Goal: Task Accomplishment & Management: Manage account settings

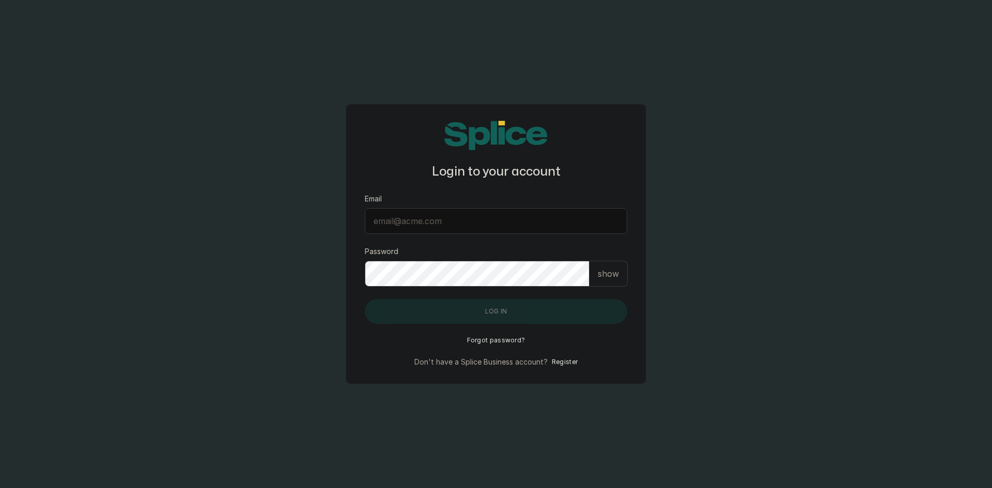
click at [429, 225] on input "Email" at bounding box center [496, 221] width 262 height 26
click at [434, 215] on input "Email" at bounding box center [496, 221] width 262 height 26
type input "connect@thebraidingvault.com"
click at [614, 271] on p "show" at bounding box center [608, 274] width 21 height 12
click at [615, 277] on p "hide" at bounding box center [610, 274] width 16 height 12
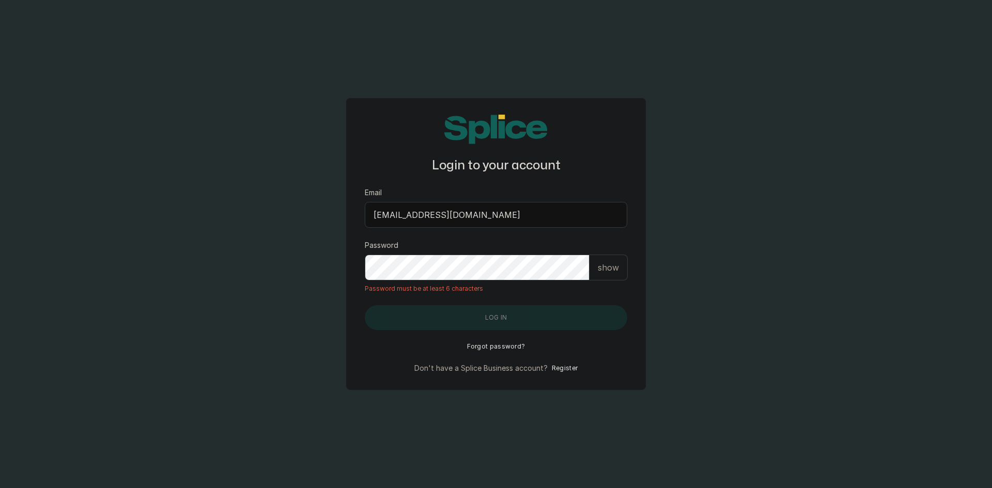
click at [622, 266] on div "show" at bounding box center [608, 268] width 38 height 26
click at [496, 344] on button "Forgot password?" at bounding box center [496, 346] width 58 height 8
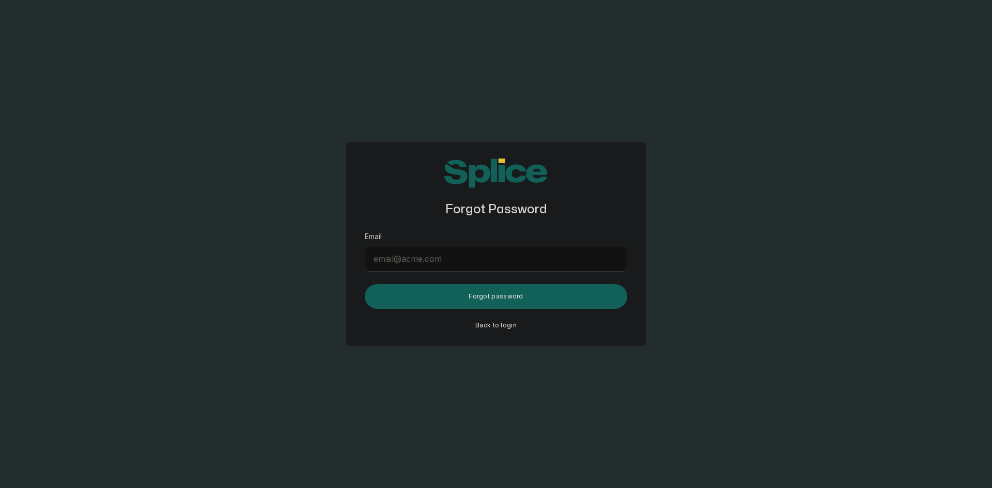
click at [443, 261] on input "Email" at bounding box center [496, 259] width 262 height 26
click at [377, 255] on input "thebraidingvault" at bounding box center [496, 259] width 262 height 26
click at [377, 258] on input "thebraidingvault" at bounding box center [496, 259] width 262 height 26
click at [488, 258] on input "connect@thebraidingvault" at bounding box center [496, 259] width 262 height 26
type input "connect@thebraidingvault.com"
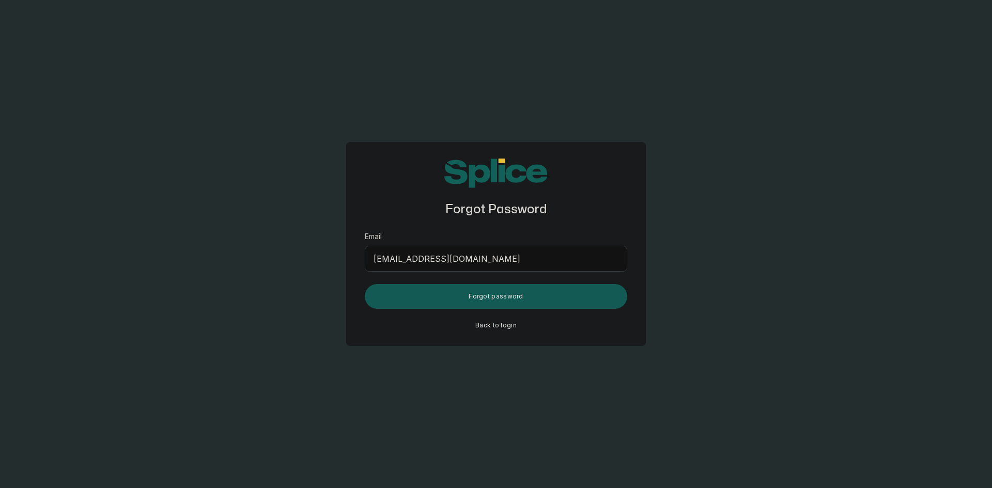
click at [477, 295] on button "Forgot password" at bounding box center [496, 296] width 262 height 25
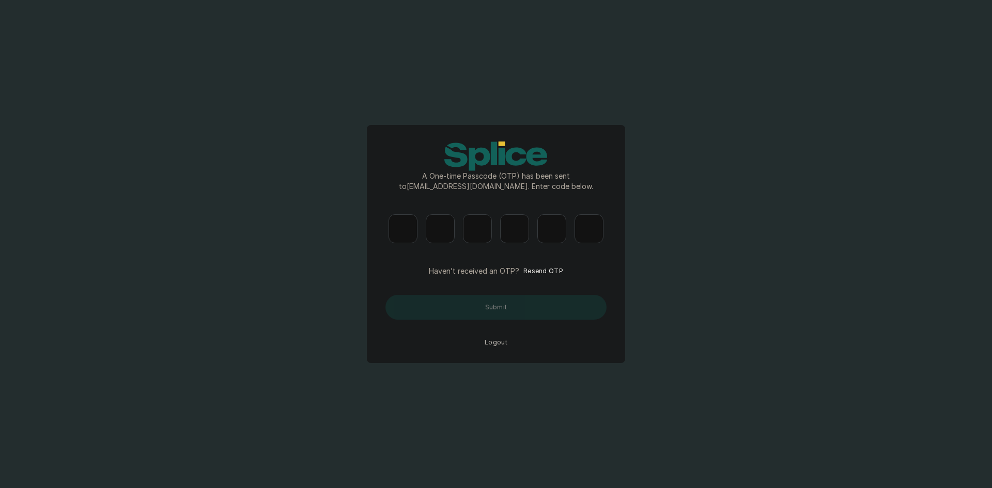
click at [409, 235] on input "Please enter verification code. Digit 1" at bounding box center [402, 228] width 29 height 29
type input "2"
type input "9"
type input "5"
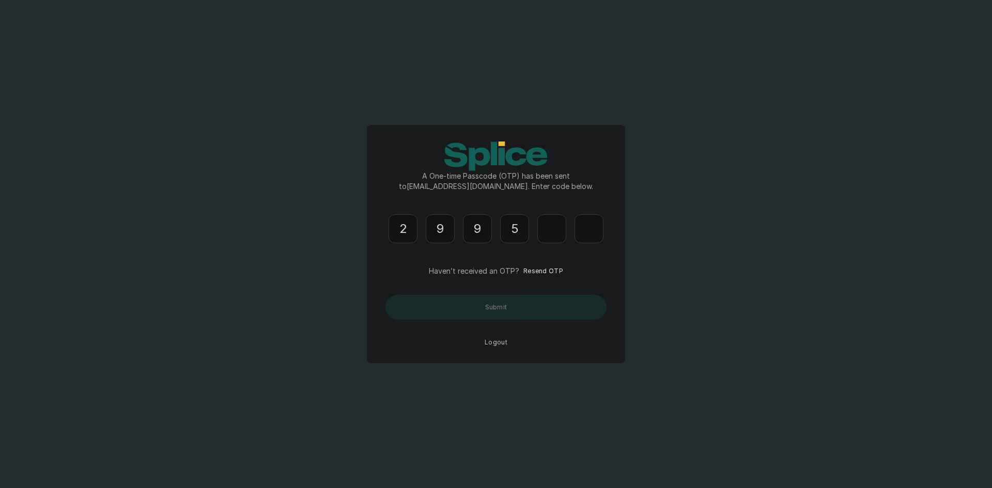
type input "4"
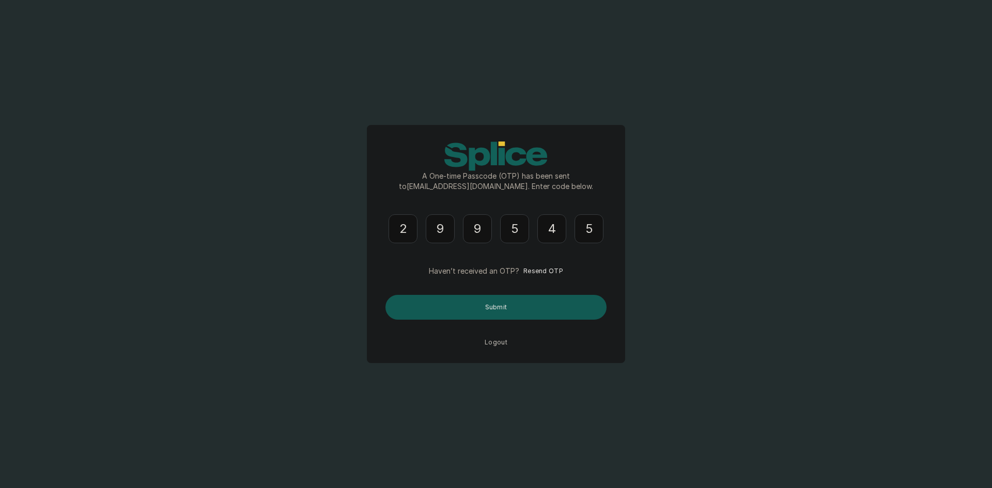
type input "5"
click at [543, 310] on button "Submit" at bounding box center [495, 307] width 221 height 25
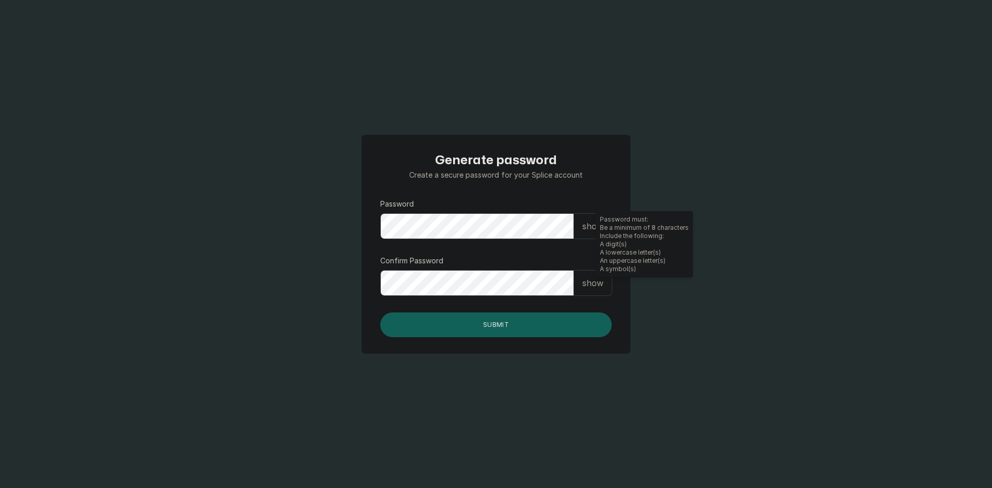
click at [581, 234] on div "show" at bounding box center [593, 226] width 38 height 26
click at [595, 290] on div "show" at bounding box center [593, 283] width 38 height 26
click at [456, 330] on button "Submit" at bounding box center [495, 324] width 231 height 25
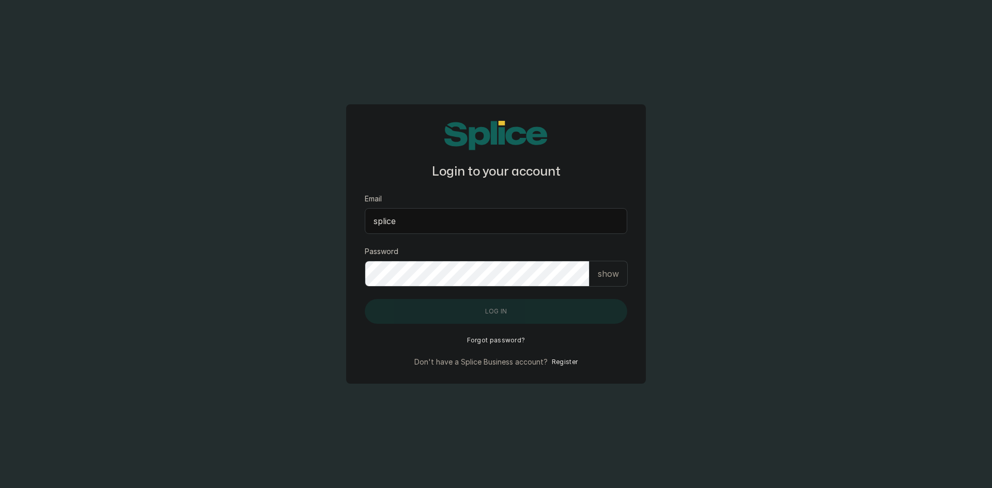
click at [410, 226] on input "splice" at bounding box center [496, 221] width 262 height 26
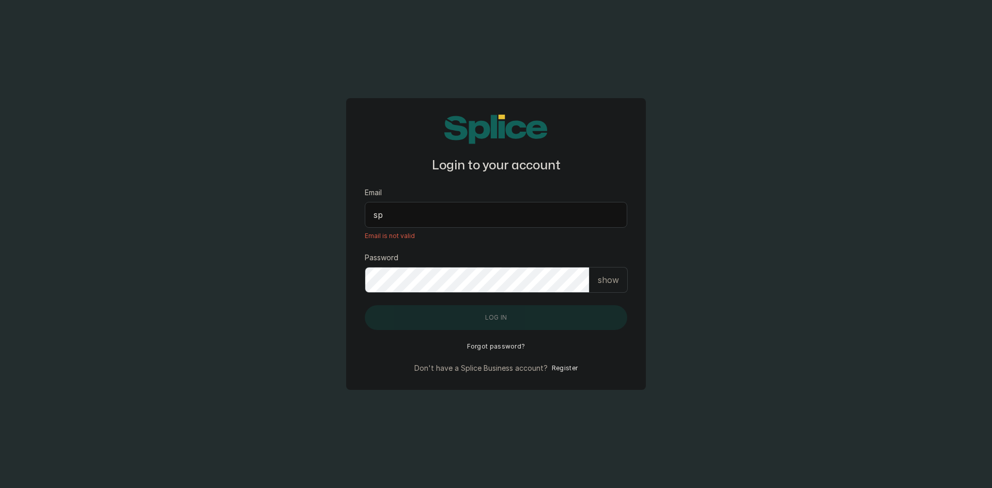
type input "s"
type input "t"
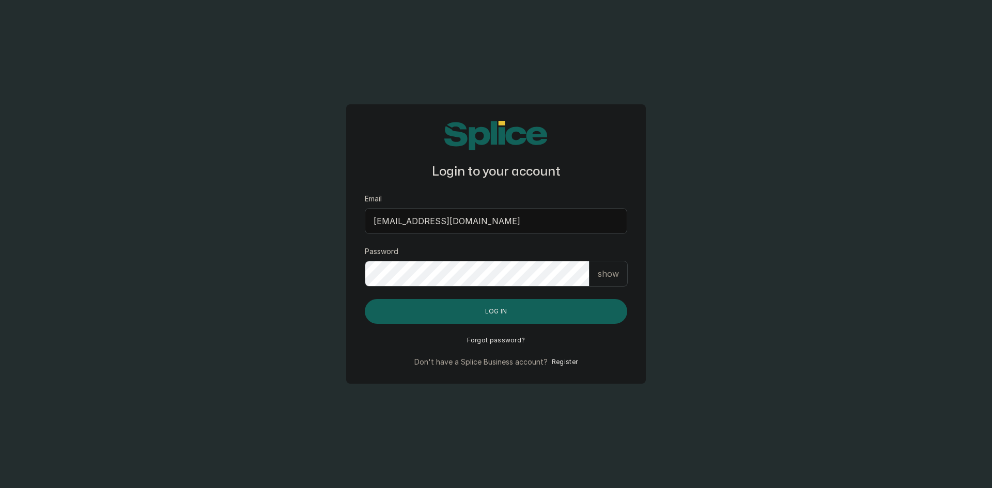
drag, startPoint x: 370, startPoint y: 220, endPoint x: 500, endPoint y: 222, distance: 129.7
click at [500, 222] on input "connect@thebraidingvault.com" at bounding box center [496, 221] width 262 height 26
type input "connect@thebraidingvault.com"
click at [609, 240] on form "Email connect@thebraidingvault.com Password show Log in" at bounding box center [496, 259] width 262 height 130
click at [498, 310] on button "Log in" at bounding box center [496, 311] width 262 height 25
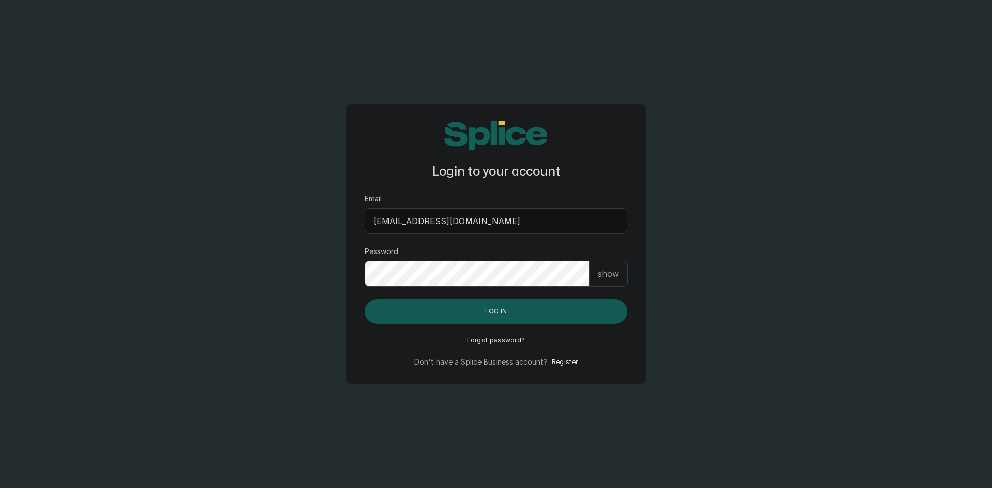
click at [501, 307] on button "Log in" at bounding box center [496, 311] width 262 height 25
click at [541, 311] on button "Log in" at bounding box center [496, 311] width 262 height 25
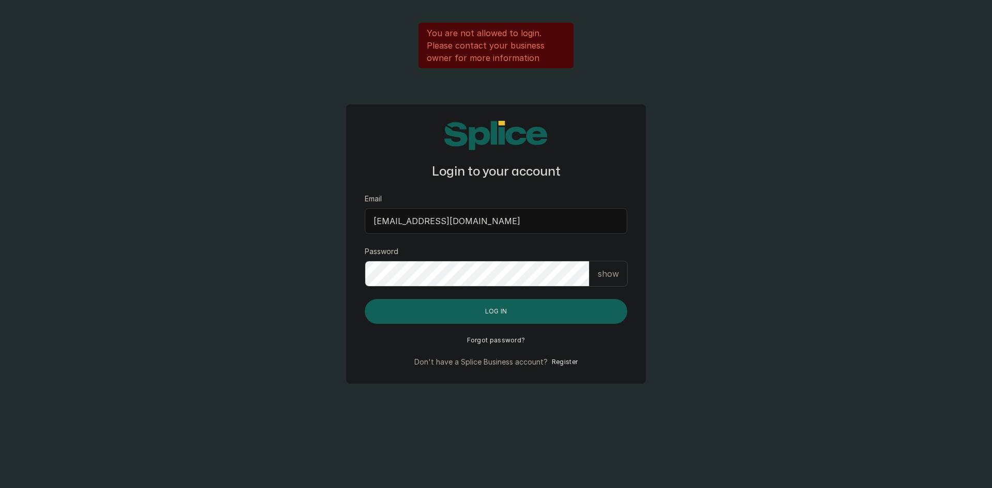
click at [609, 266] on div "show" at bounding box center [608, 274] width 38 height 26
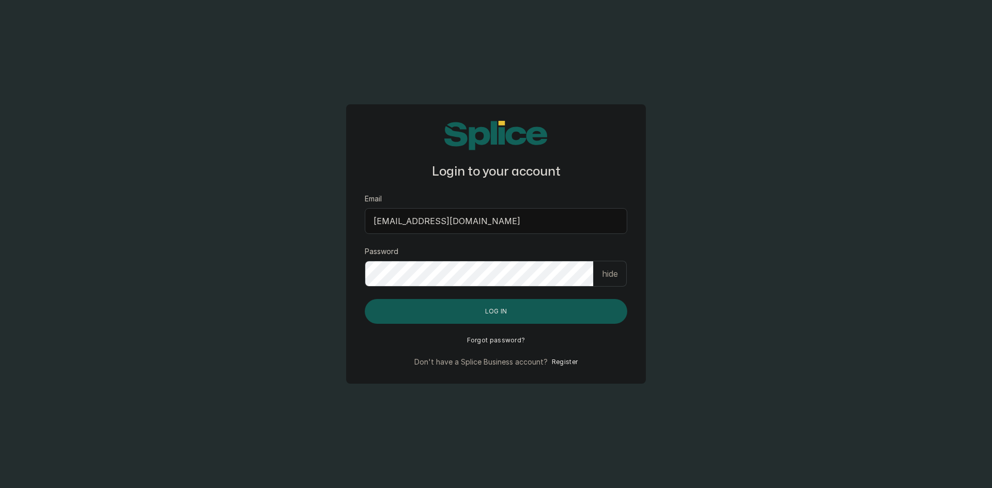
click at [544, 311] on button "Log in" at bounding box center [496, 311] width 262 height 25
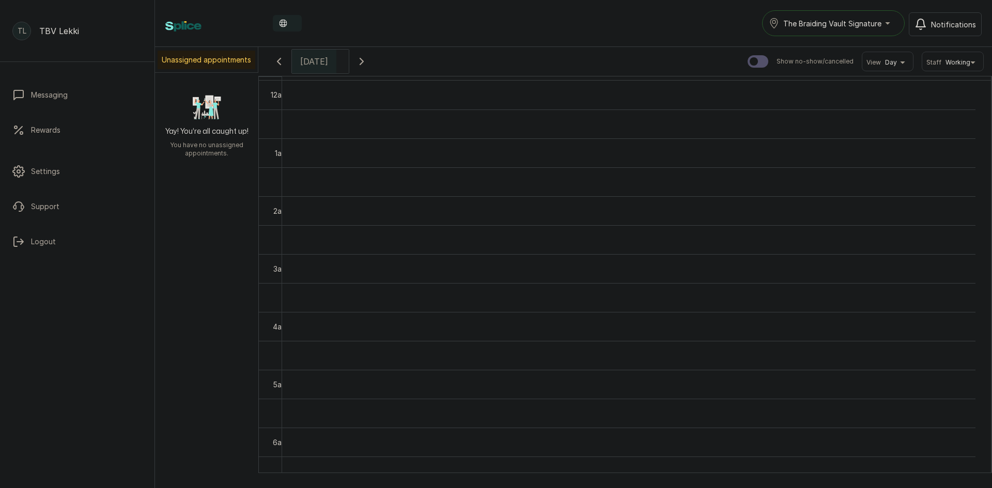
scroll to position [348, 0]
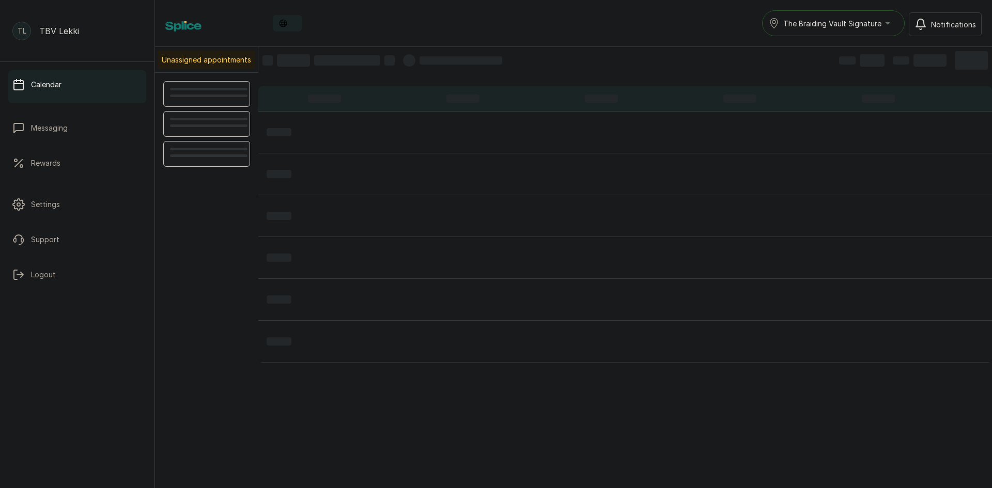
scroll to position [348, 0]
click at [813, 28] on span "The Braiding Vault Signature" at bounding box center [832, 23] width 98 height 11
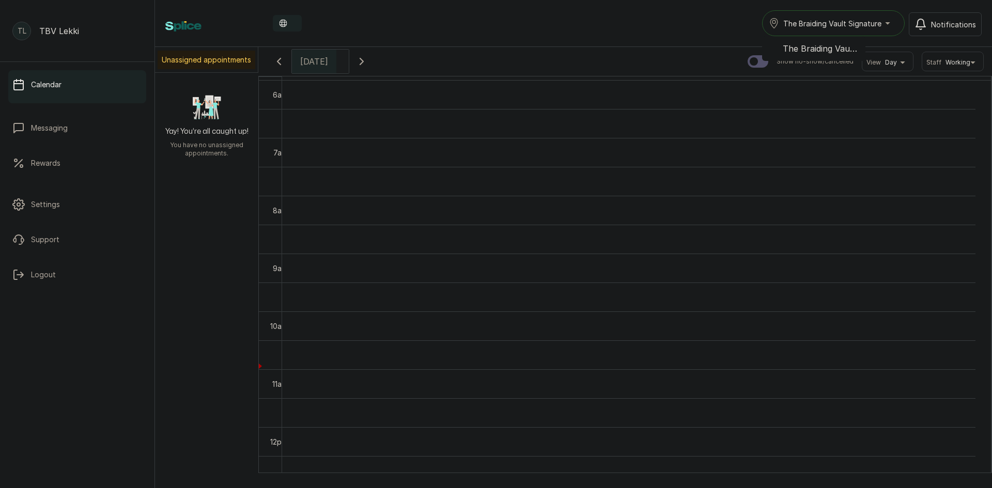
click at [892, 24] on div "The Braiding Vault Signature" at bounding box center [833, 23] width 129 height 12
click at [856, 42] on li "The Braiding Vault Signature" at bounding box center [813, 48] width 103 height 21
click at [888, 23] on div "The Braiding Vault Signature" at bounding box center [833, 23] width 129 height 12
click at [824, 45] on span "The Braiding Vault Signature" at bounding box center [819, 48] width 74 height 12
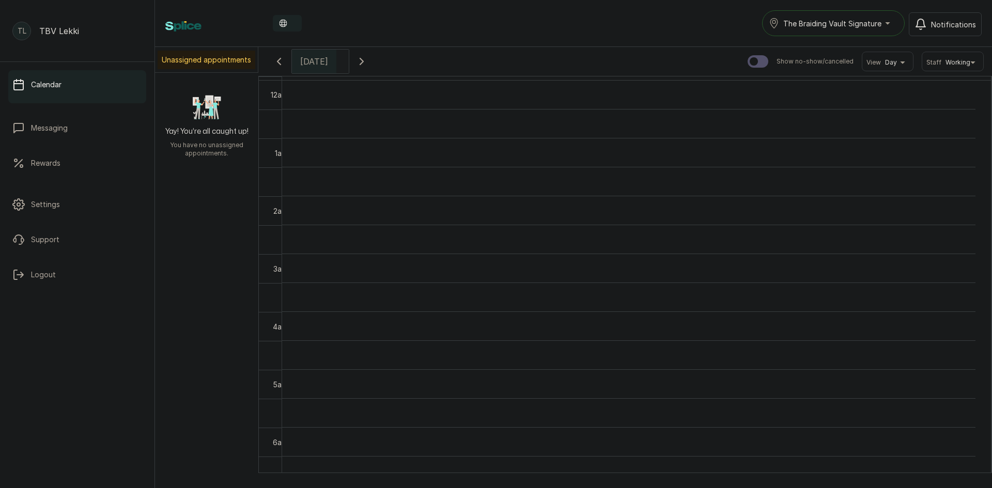
scroll to position [348, 0]
click at [850, 21] on span "The Braiding Vault Signature" at bounding box center [832, 23] width 98 height 11
click at [817, 50] on span "The Braiding Vault Signature" at bounding box center [819, 48] width 74 height 12
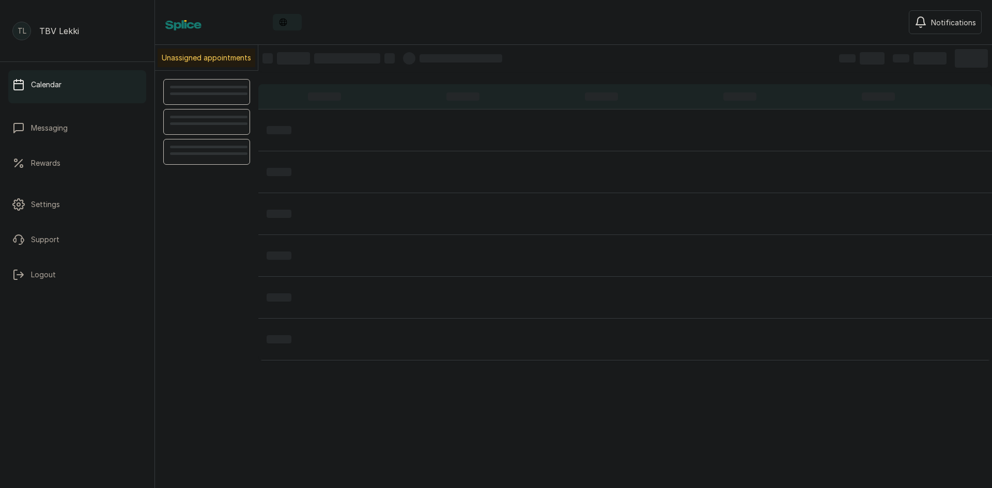
scroll to position [348, 0]
click at [827, 22] on span "The Braiding Vault Signature" at bounding box center [832, 23] width 98 height 11
click at [814, 21] on span "The Braiding Vault Signature" at bounding box center [832, 23] width 98 height 11
click at [876, 29] on button "The Braiding Vault Signature" at bounding box center [833, 23] width 143 height 26
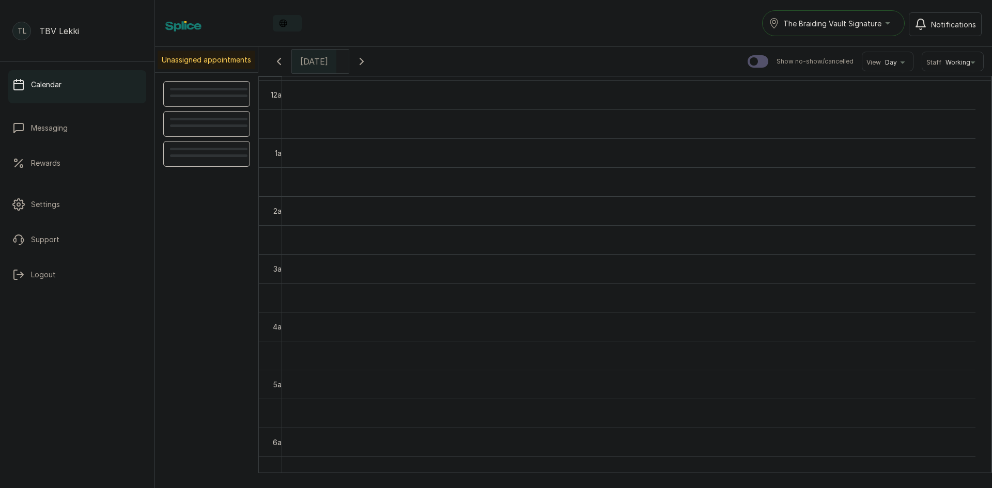
scroll to position [348, 0]
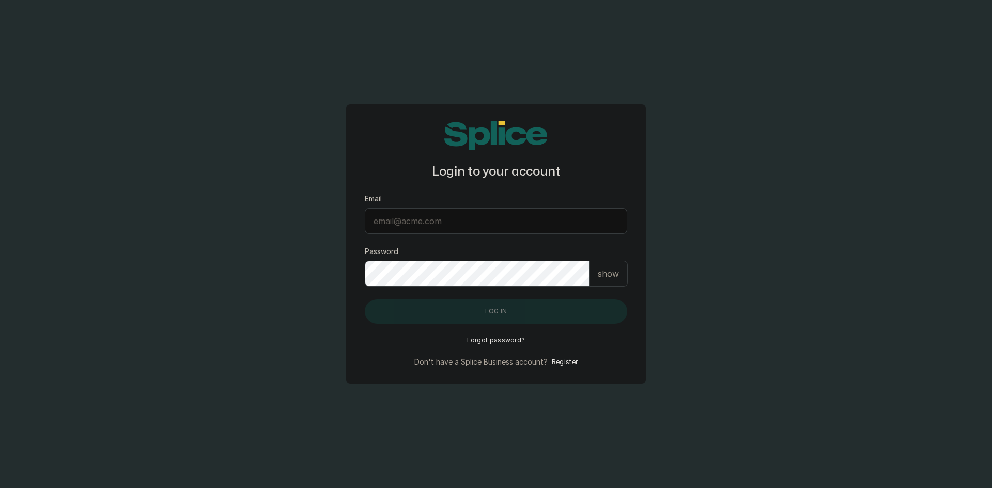
type input "splice"
click at [411, 218] on input "splice" at bounding box center [496, 221] width 262 height 26
click at [415, 226] on input "splice" at bounding box center [496, 221] width 262 height 26
click at [425, 226] on input "splice" at bounding box center [496, 221] width 262 height 26
click at [622, 271] on div "show" at bounding box center [608, 274] width 38 height 26
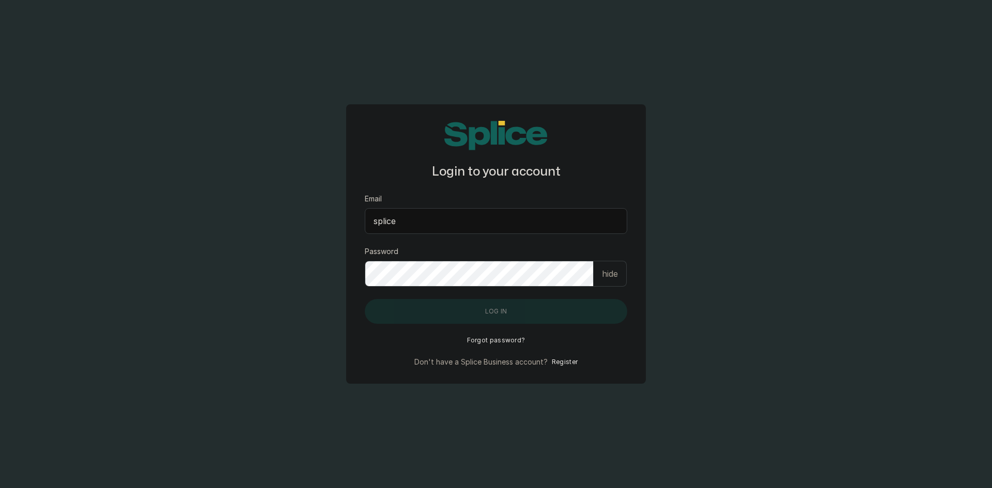
click at [397, 219] on input "splice" at bounding box center [496, 221] width 262 height 26
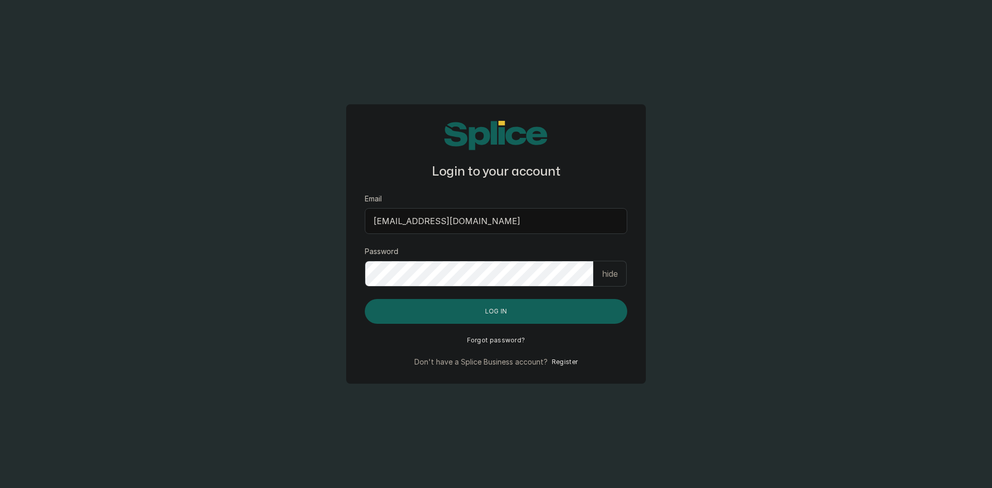
type input "[EMAIL_ADDRESS][DOMAIN_NAME]"
click at [529, 309] on button "Log in" at bounding box center [496, 311] width 262 height 25
click at [574, 311] on button "Log in" at bounding box center [496, 311] width 262 height 25
click at [539, 310] on button "Log in" at bounding box center [496, 311] width 262 height 25
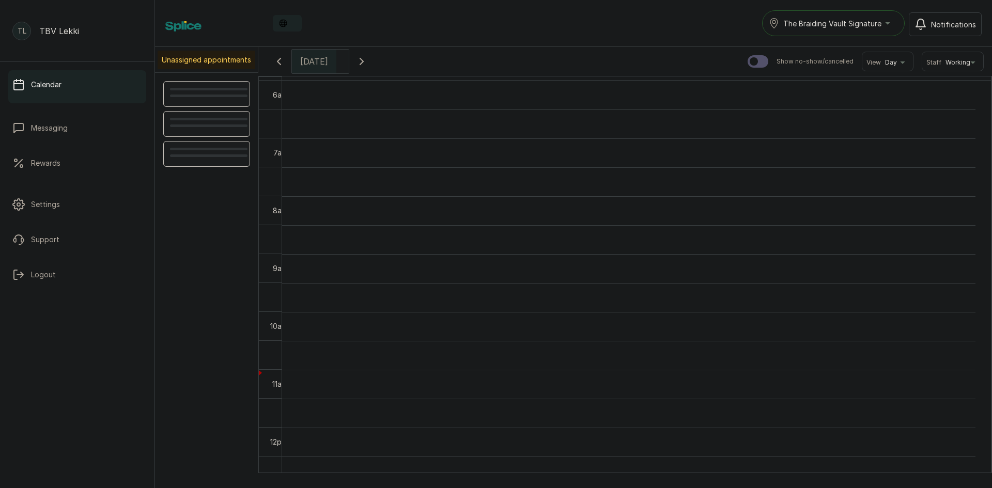
scroll to position [348, 0]
click at [52, 277] on p "Logout" at bounding box center [43, 275] width 25 height 10
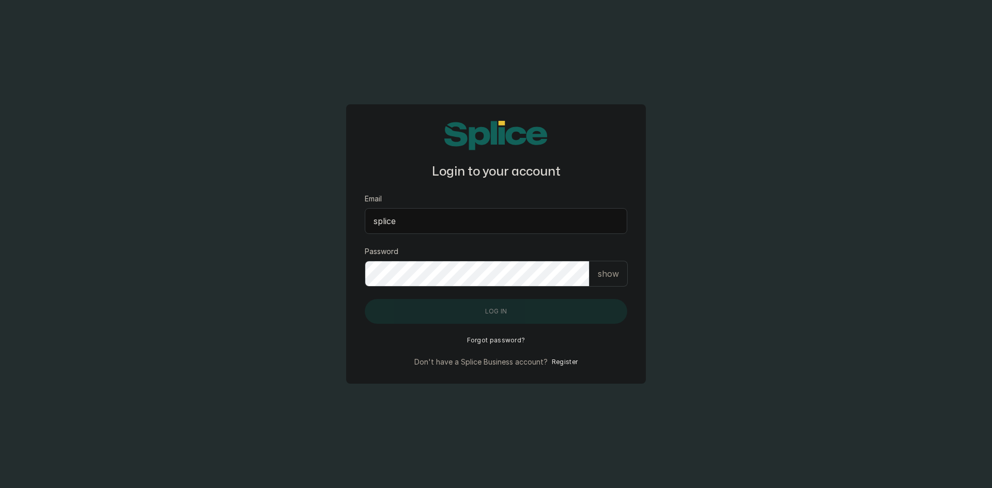
click at [595, 280] on div "show" at bounding box center [608, 274] width 38 height 26
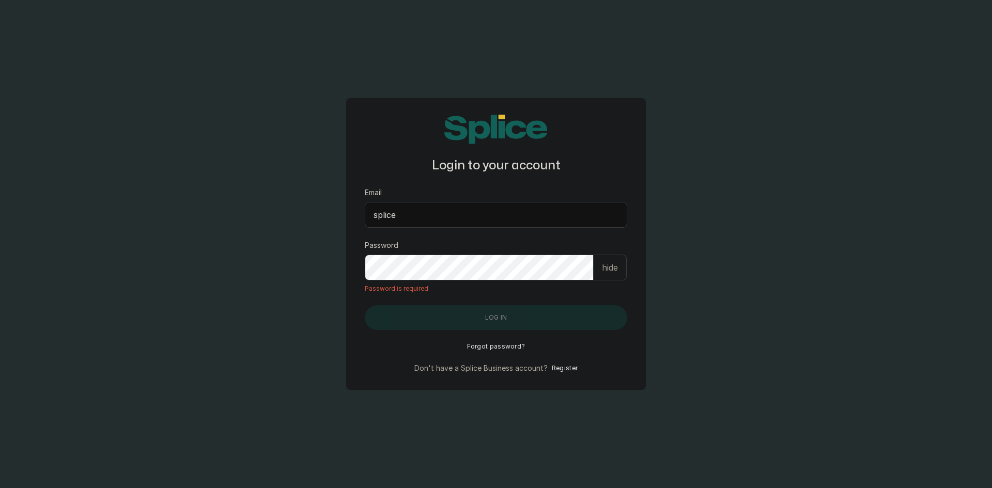
click at [448, 211] on input "splice" at bounding box center [496, 215] width 262 height 26
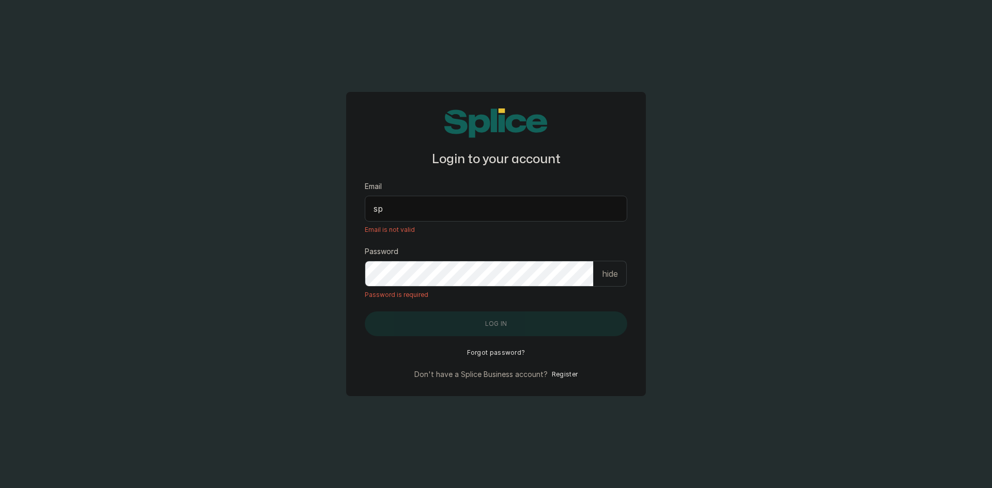
type input "s"
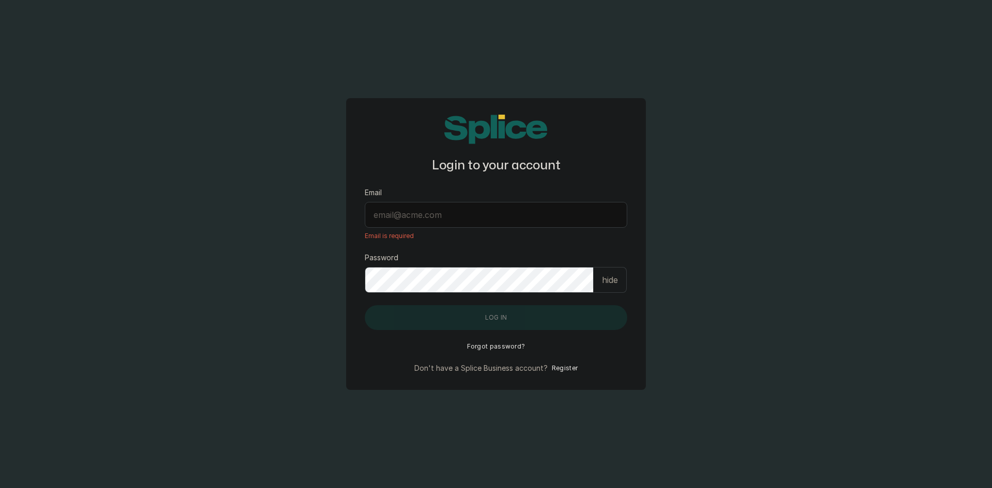
click at [411, 215] on input "Email" at bounding box center [496, 215] width 262 height 26
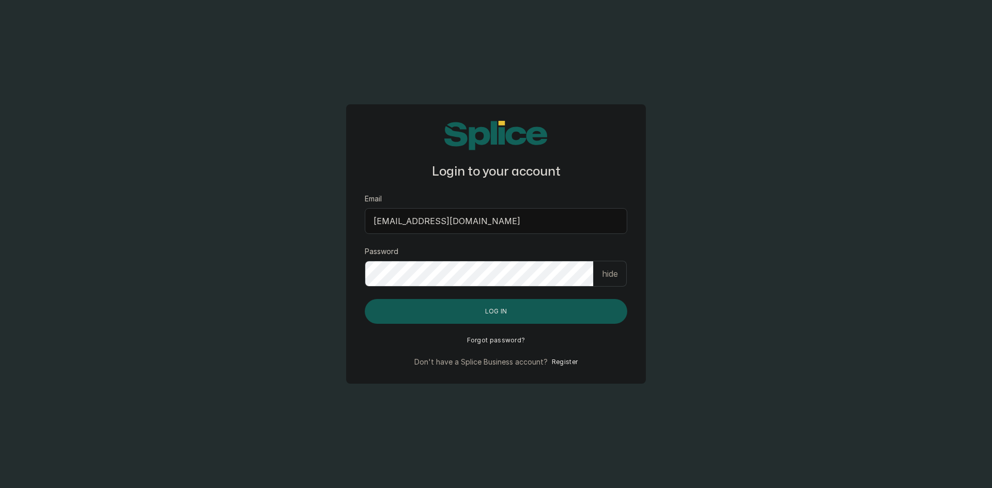
type input "[EMAIL_ADDRESS][DOMAIN_NAME]"
click at [550, 316] on button "Log in" at bounding box center [496, 311] width 262 height 25
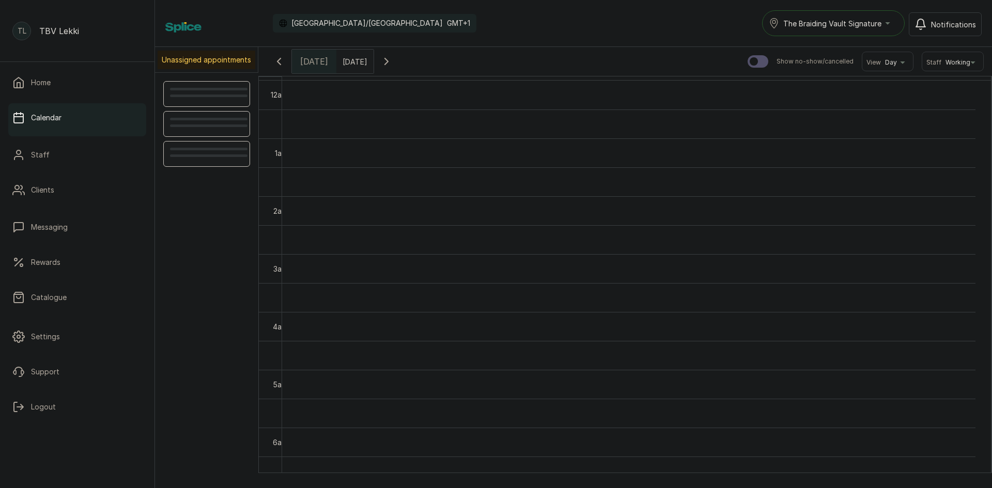
scroll to position [348, 0]
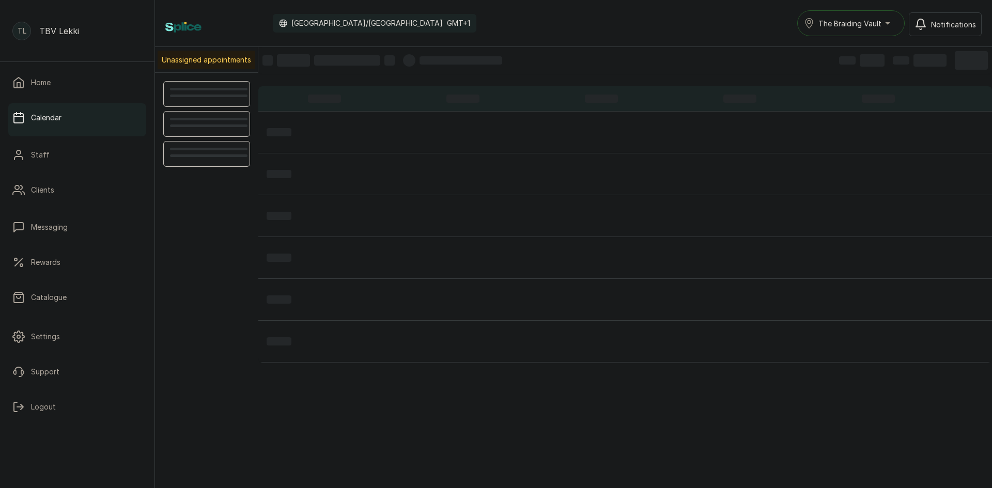
click at [867, 24] on span "The Braiding Vault" at bounding box center [849, 23] width 63 height 11
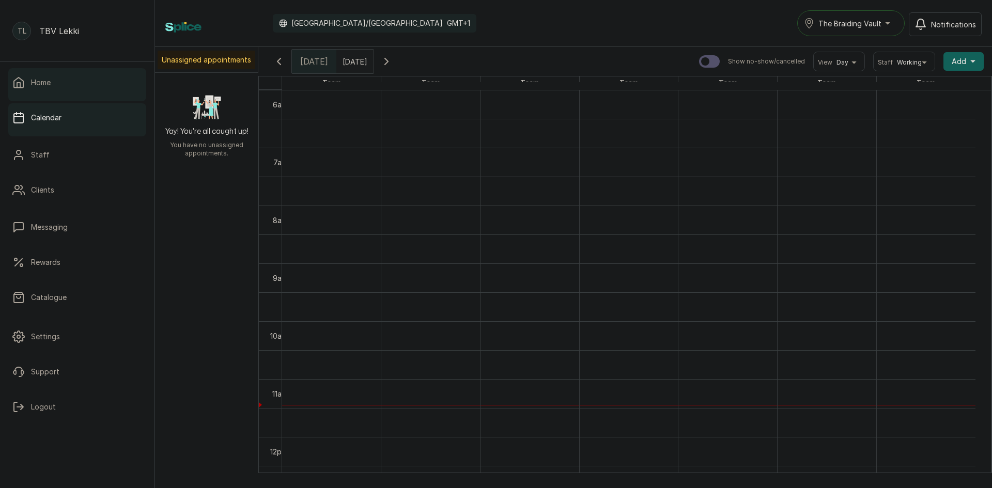
click at [48, 90] on link "Home" at bounding box center [77, 82] width 138 height 29
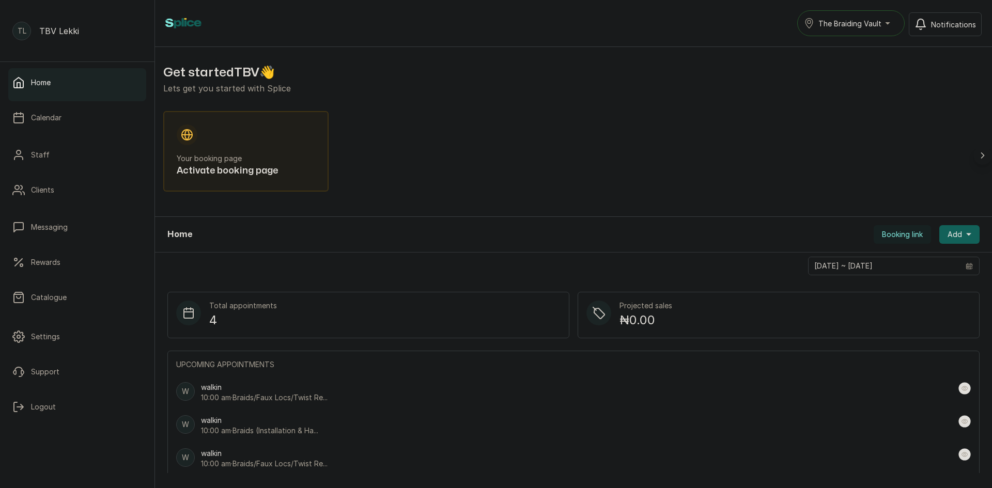
click at [899, 233] on span "Booking link" at bounding box center [902, 234] width 41 height 10
click at [895, 332] on button "Share" at bounding box center [895, 319] width 68 height 25
click at [875, 25] on span "The Braiding Vault" at bounding box center [849, 23] width 63 height 11
click at [52, 401] on button "Logout" at bounding box center [77, 407] width 138 height 29
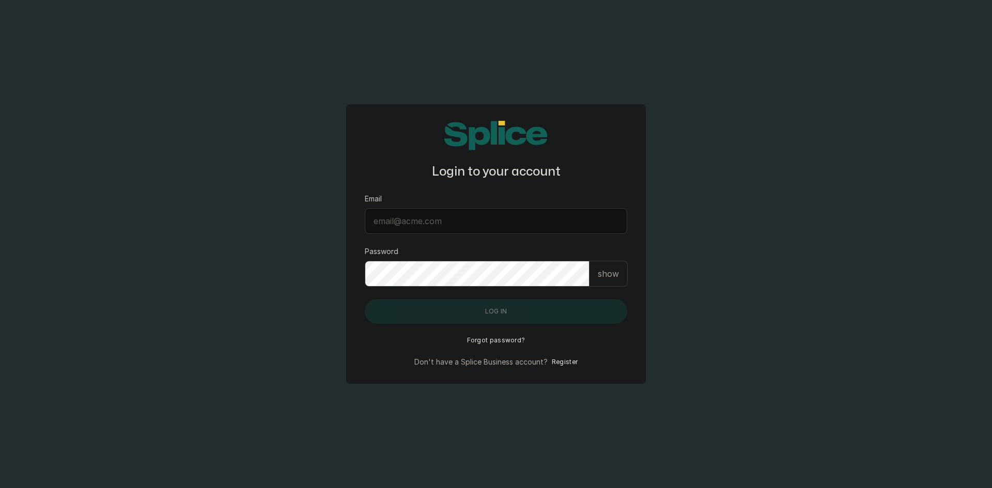
type input "connect@thebraidingvault.com"
click at [601, 279] on p "show" at bounding box center [608, 274] width 21 height 12
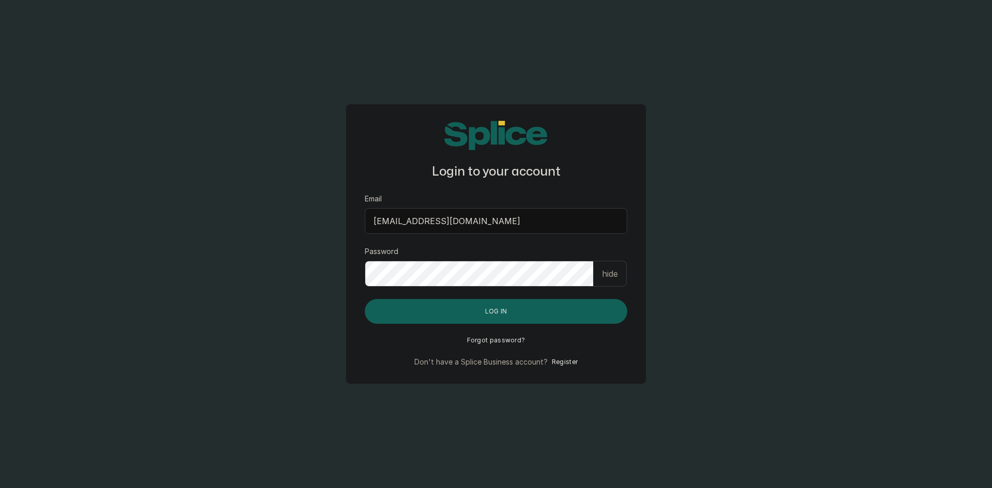
click at [607, 275] on p "hide" at bounding box center [610, 274] width 16 height 12
click at [532, 313] on button "Log in" at bounding box center [496, 311] width 262 height 25
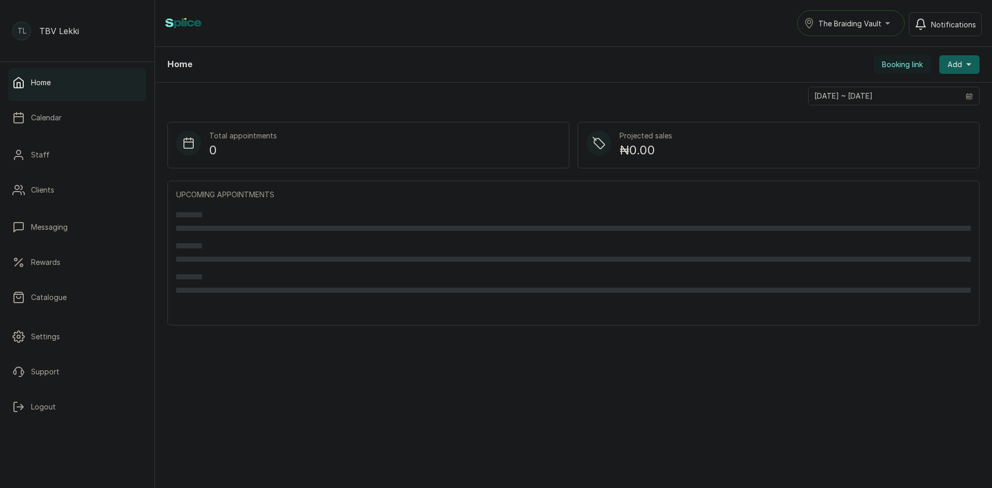
click at [851, 27] on span "The Braiding Vault" at bounding box center [849, 23] width 63 height 11
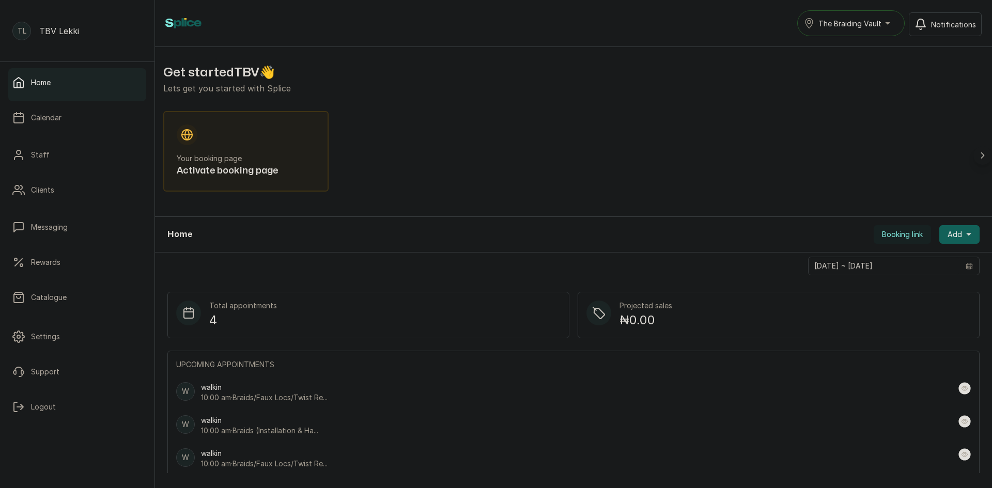
click at [869, 25] on span "The Braiding Vault" at bounding box center [849, 23] width 63 height 11
click at [733, 34] on div "Home The Braiding Vault The Braiding Vault Notifications" at bounding box center [573, 23] width 816 height 26
click at [42, 148] on link "Staff" at bounding box center [77, 154] width 138 height 29
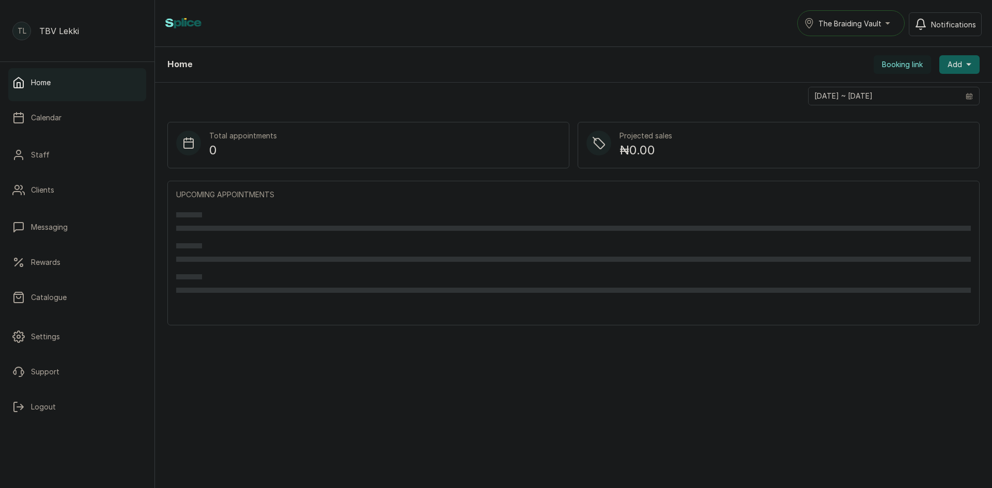
click at [874, 13] on button "The Braiding Vault" at bounding box center [850, 23] width 107 height 26
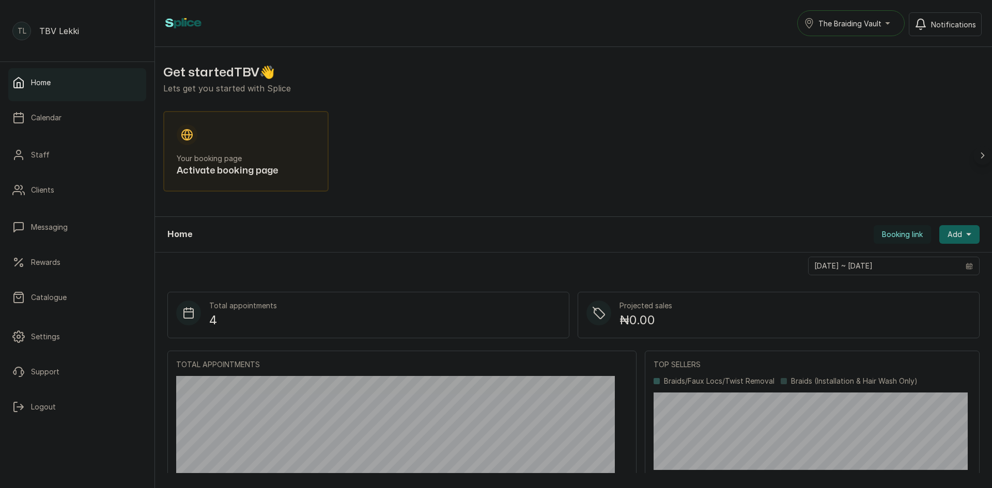
click at [400, 118] on div "Your booking page Activate booking page" at bounding box center [573, 155] width 820 height 89
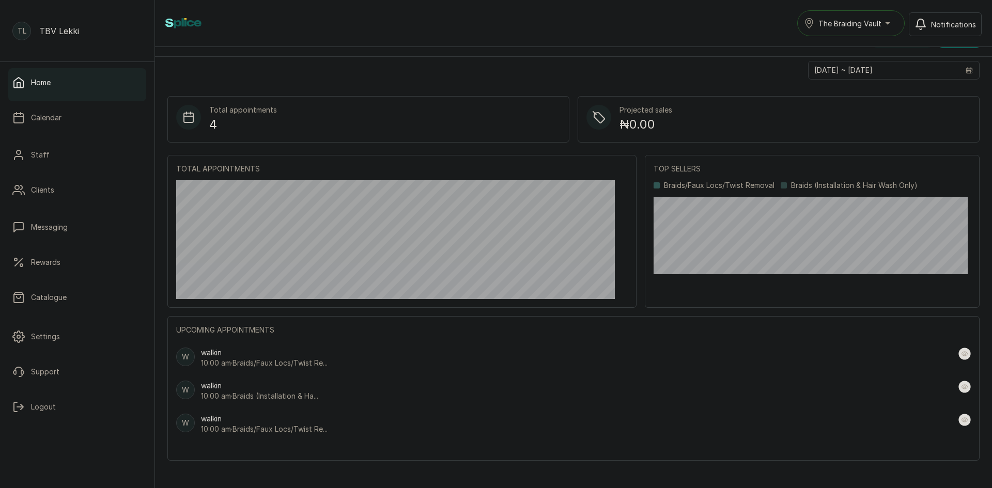
click at [223, 350] on p "walkin" at bounding box center [264, 353] width 127 height 10
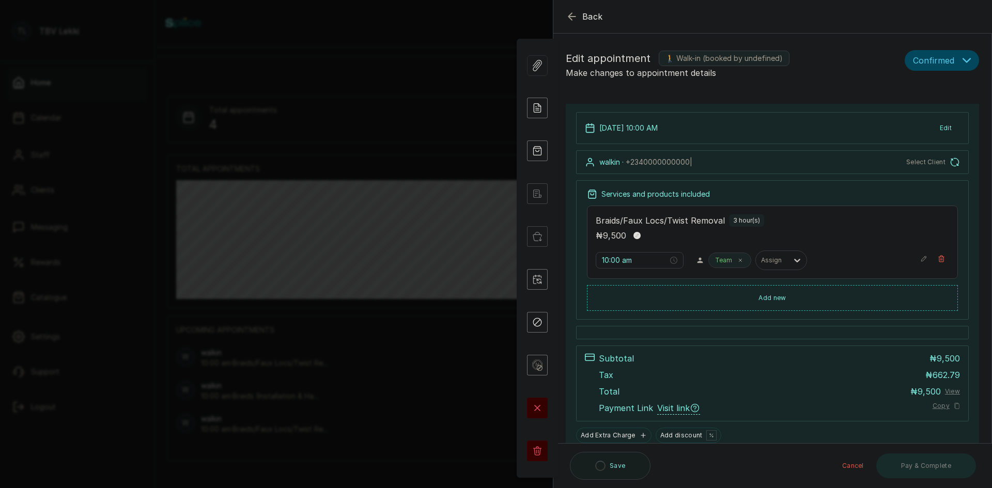
click at [569, 14] on icon "button" at bounding box center [572, 16] width 12 height 12
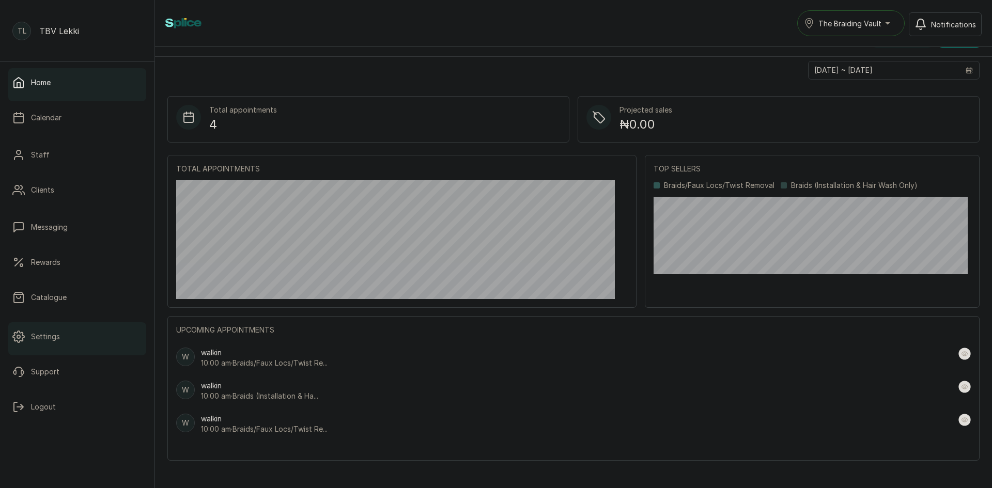
click at [48, 343] on link "Settings" at bounding box center [77, 336] width 138 height 29
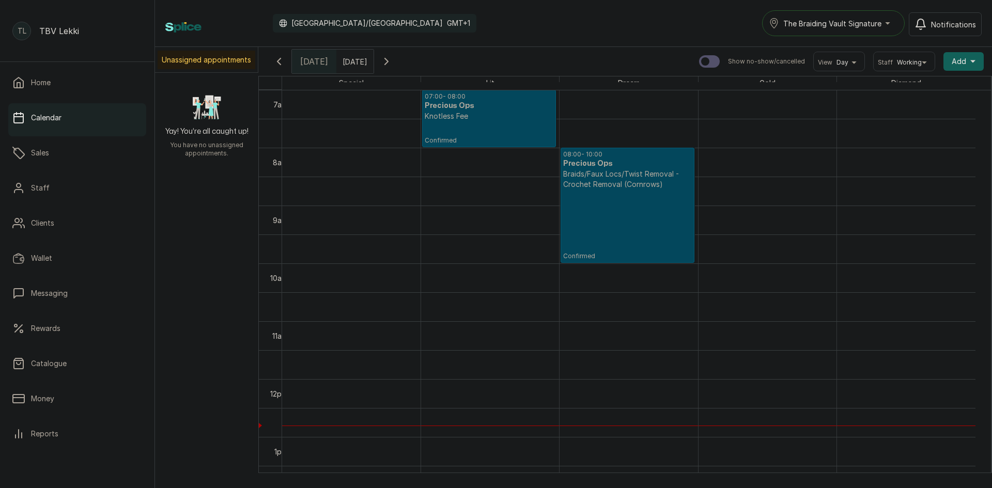
scroll to position [423, 0]
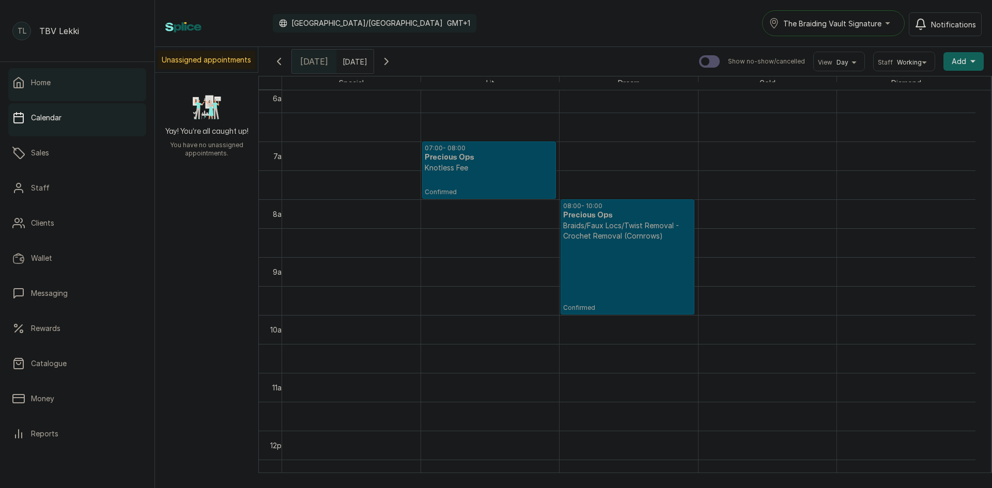
click at [58, 85] on link "Home" at bounding box center [77, 82] width 138 height 29
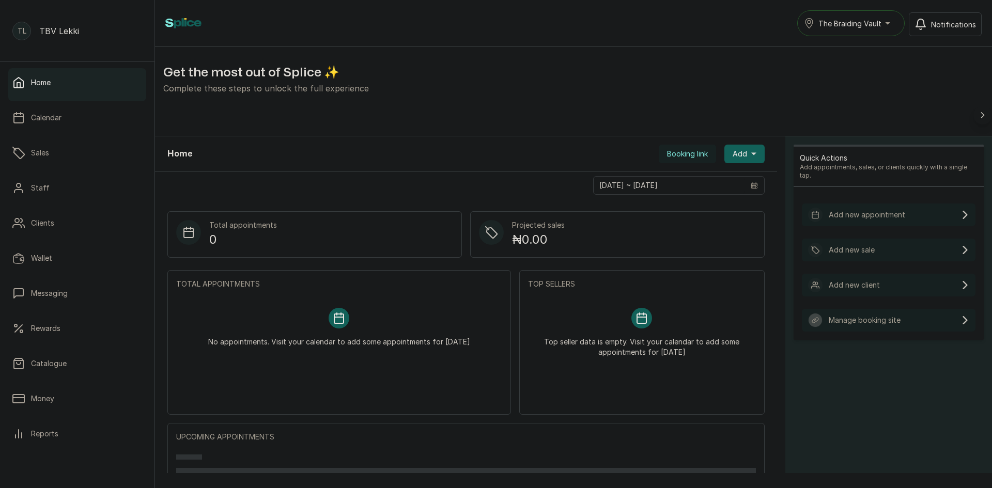
click at [857, 23] on span "The Braiding Vault" at bounding box center [849, 23] width 63 height 11
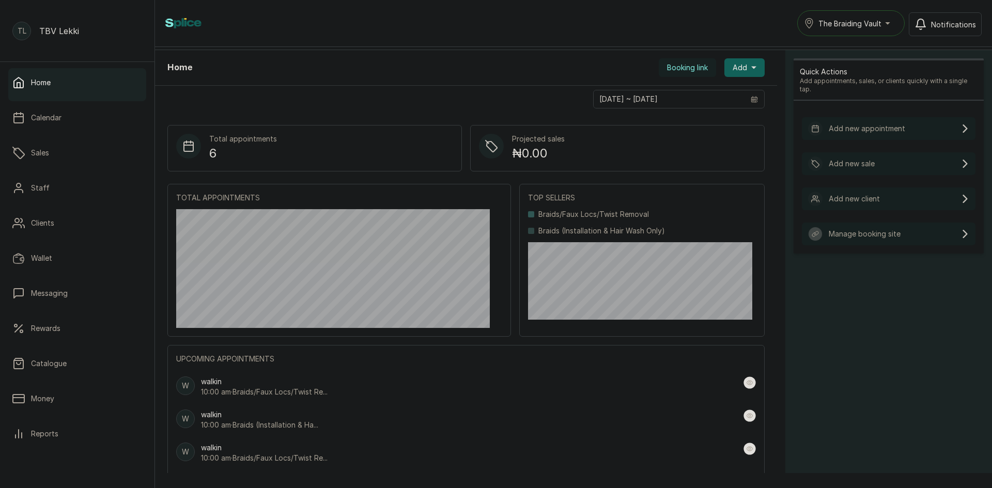
scroll to position [234, 0]
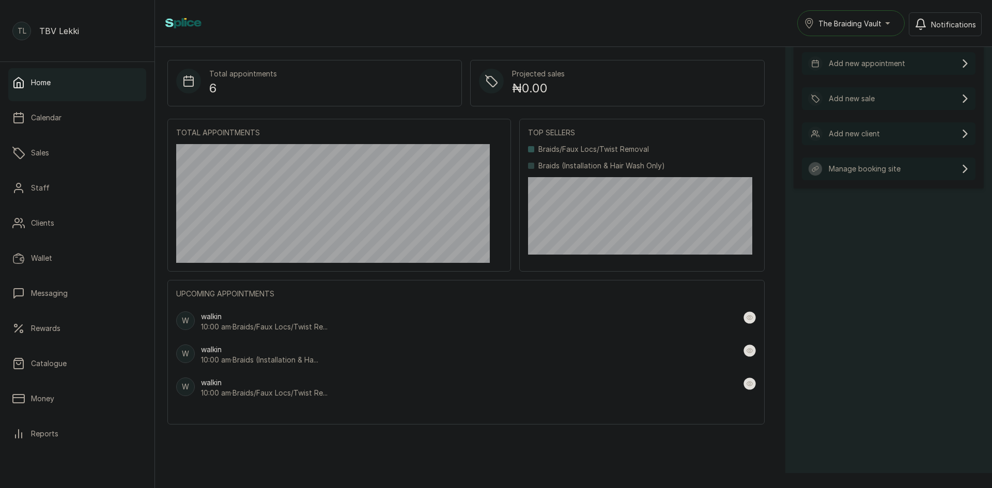
click at [743, 318] on rect at bounding box center [749, 317] width 12 height 12
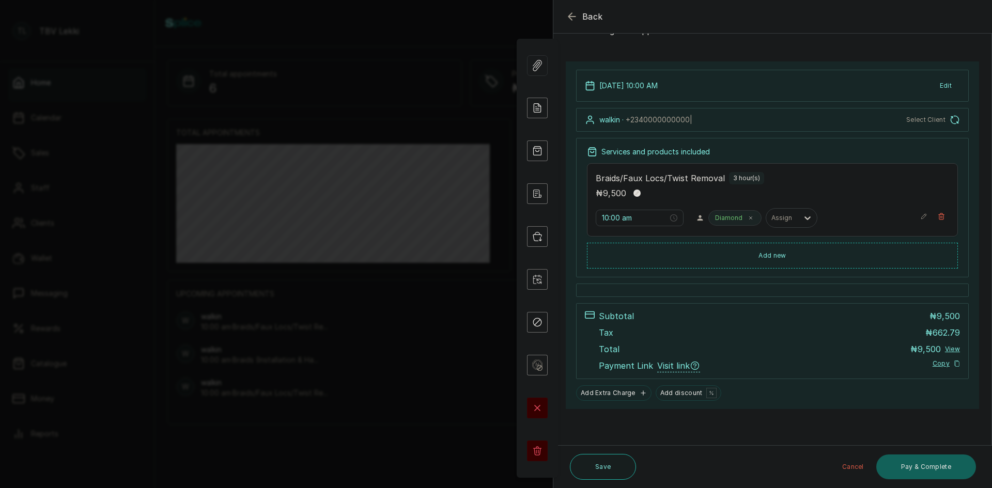
scroll to position [0, 0]
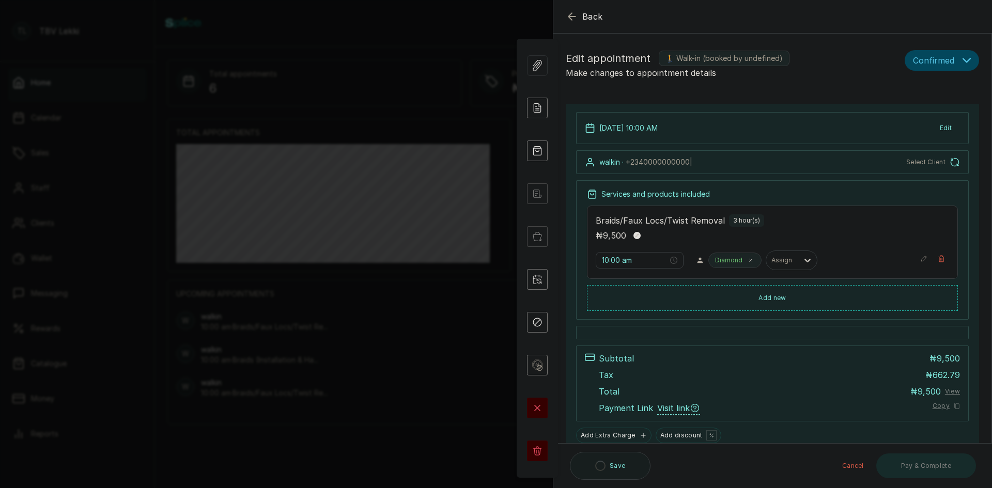
click at [568, 12] on icon "button" at bounding box center [572, 16] width 12 height 12
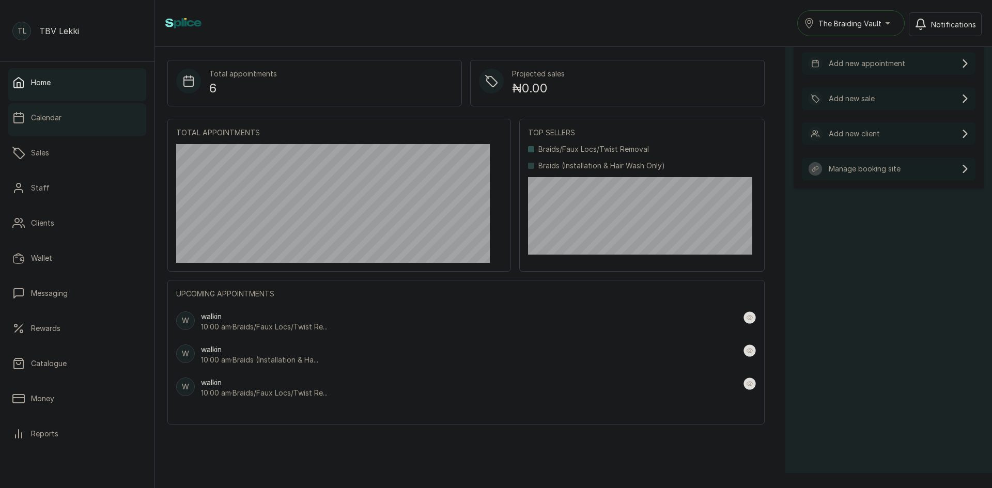
click at [65, 116] on link "Calendar" at bounding box center [77, 117] width 138 height 29
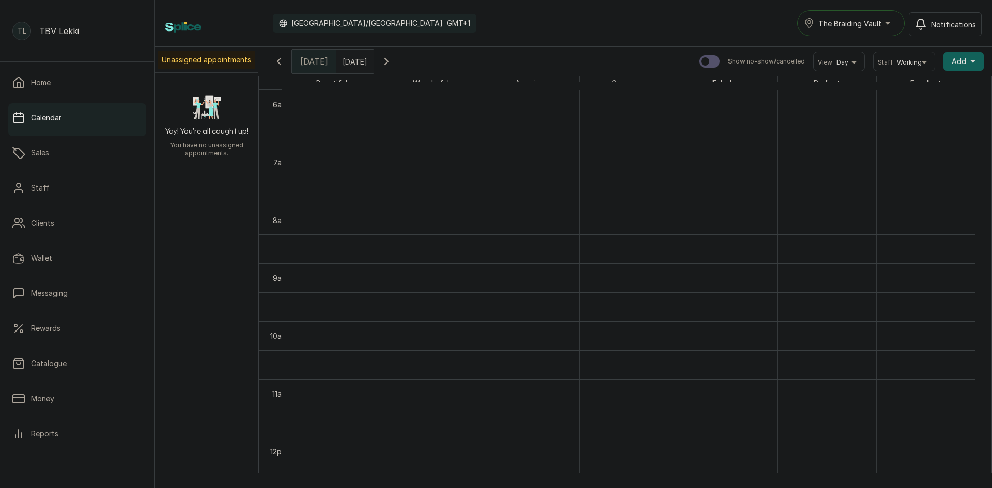
click at [867, 22] on span "The Braiding Vault" at bounding box center [849, 23] width 63 height 11
click at [888, 48] on span "The Braiding Vault Signature" at bounding box center [881, 48] width 126 height 12
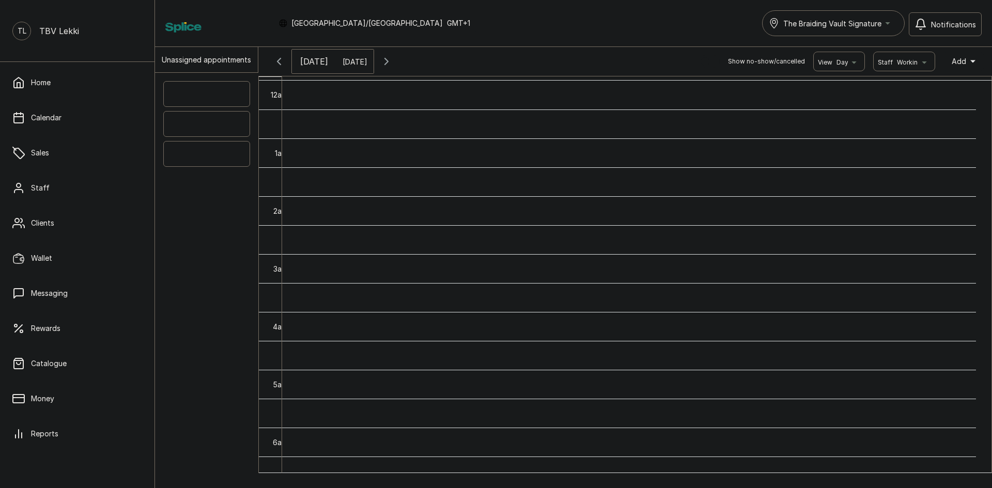
scroll to position [348, 0]
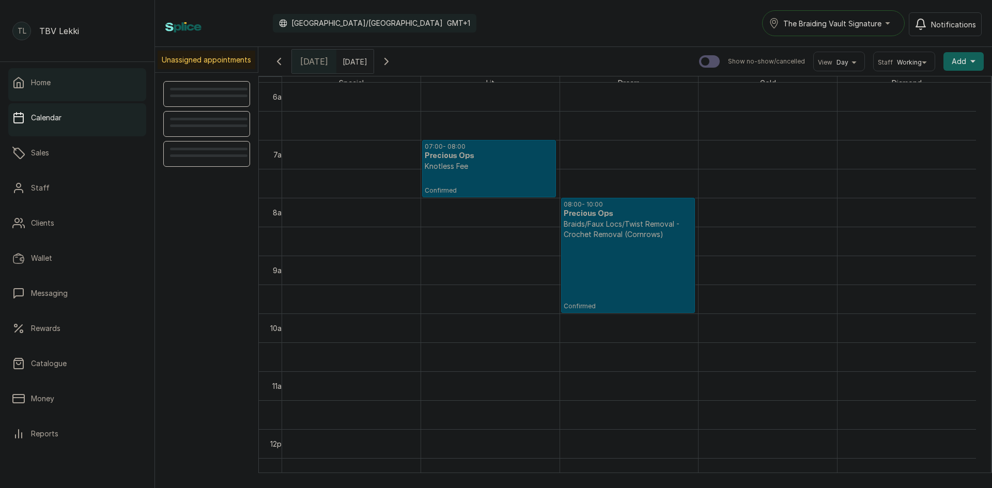
click at [71, 84] on link "Home" at bounding box center [77, 82] width 138 height 29
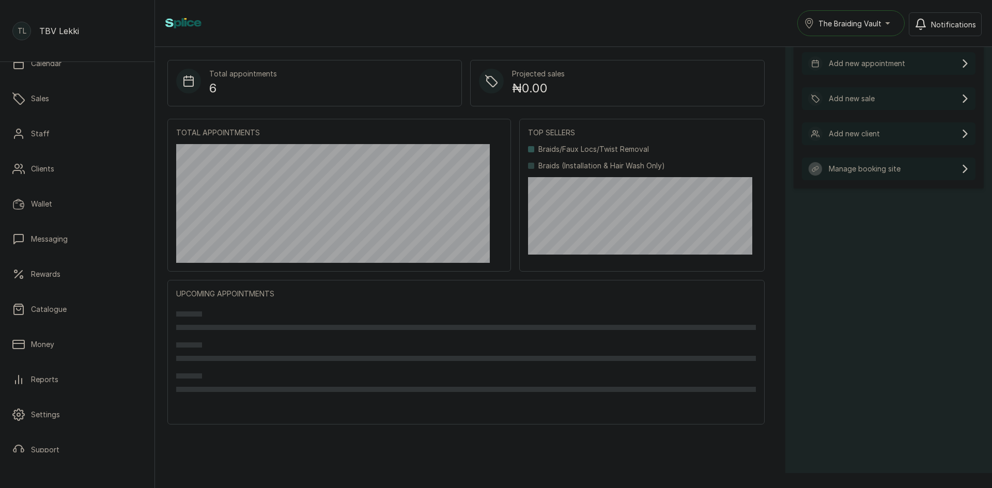
scroll to position [107, 0]
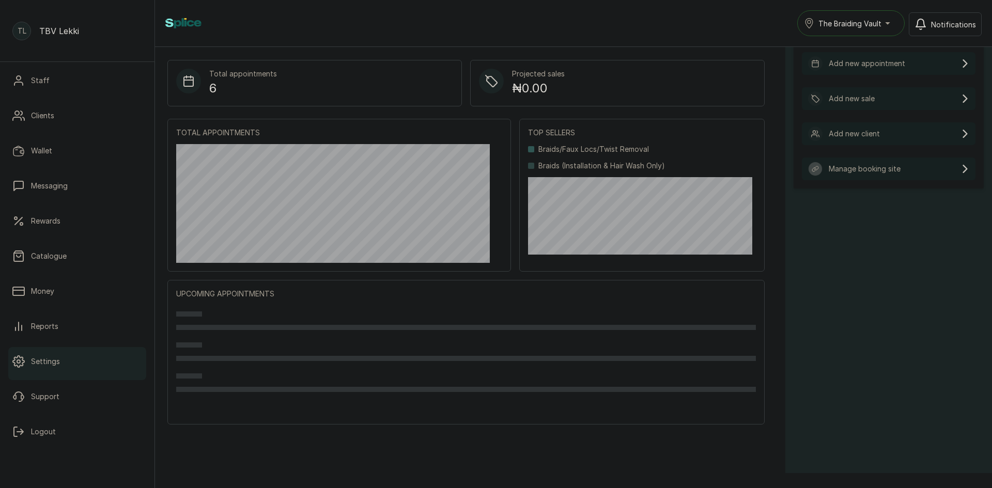
click at [63, 364] on link "Settings" at bounding box center [77, 361] width 138 height 29
